Goal: Information Seeking & Learning: Learn about a topic

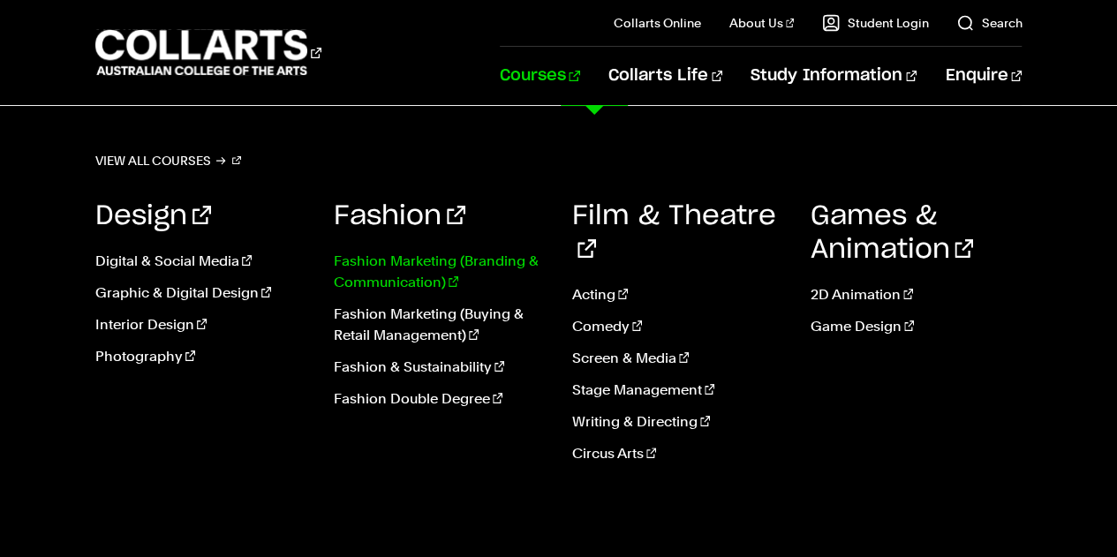
click at [421, 258] on link "Fashion Marketing (Branding & Communication)" at bounding box center [440, 272] width 212 height 42
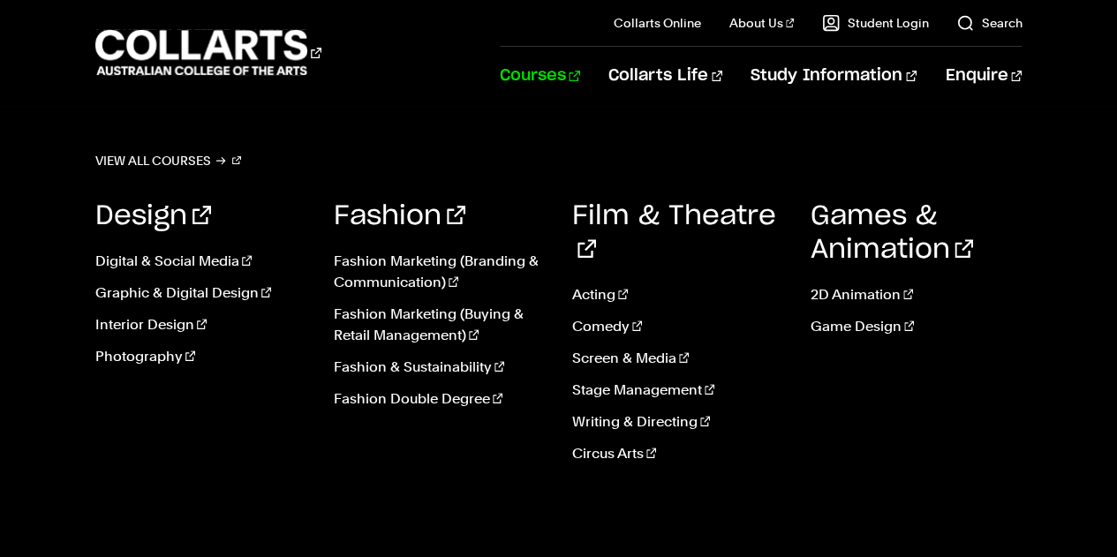
scroll to position [3533, 0]
click at [592, 380] on link "Stage Management" at bounding box center [678, 390] width 212 height 21
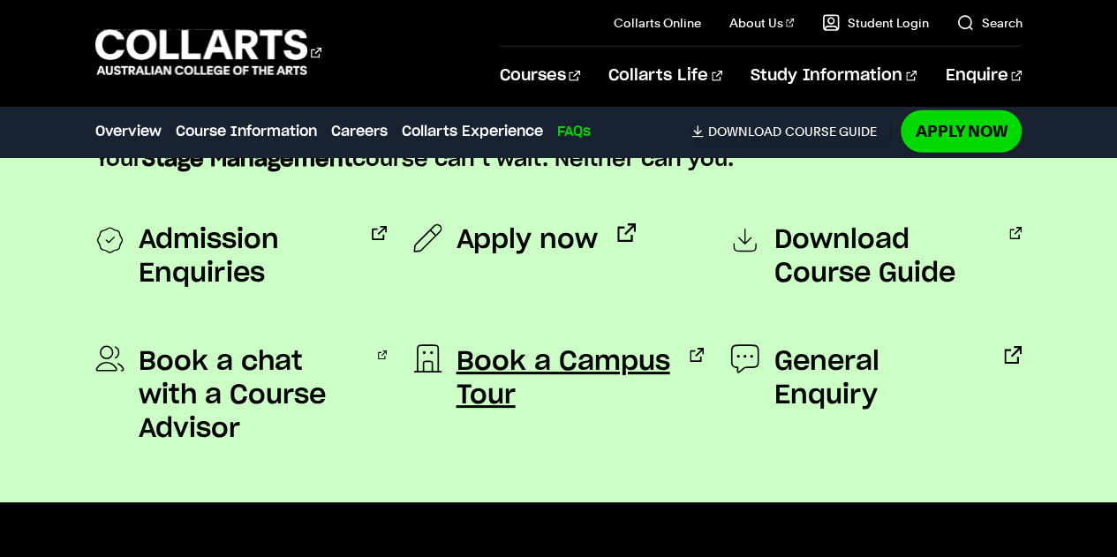
scroll to position [5653, 0]
